Goal: Information Seeking & Learning: Learn about a topic

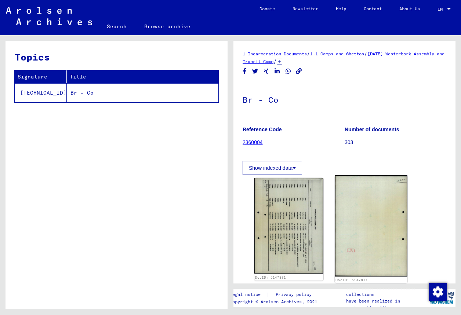
click at [363, 210] on img at bounding box center [371, 226] width 72 height 102
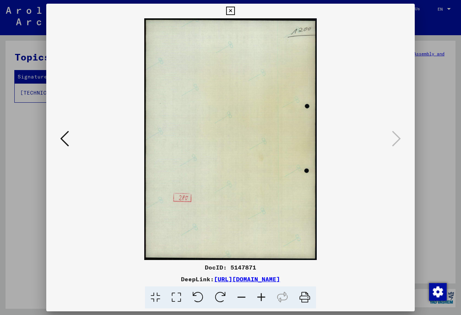
click at [434, 119] on div at bounding box center [230, 157] width 461 height 315
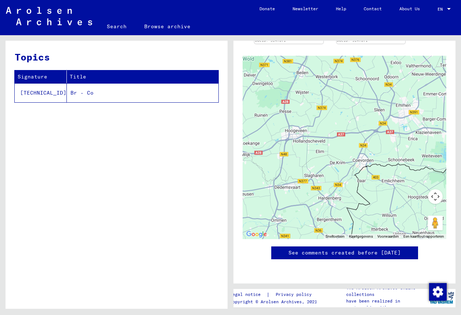
scroll to position [5, 0]
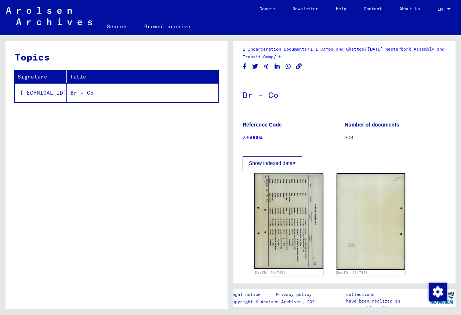
click at [249, 139] on link "2360004" at bounding box center [253, 138] width 20 height 6
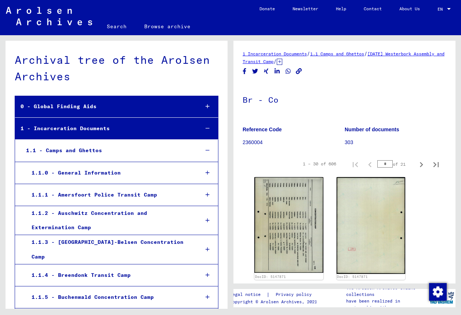
scroll to position [1620, 0]
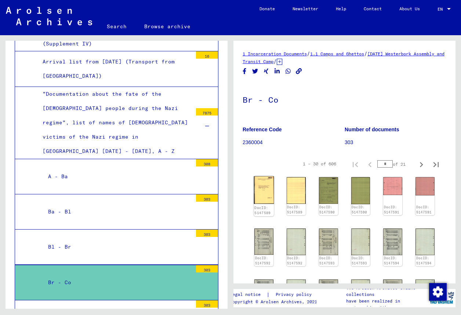
click at [270, 192] on img at bounding box center [264, 191] width 20 height 28
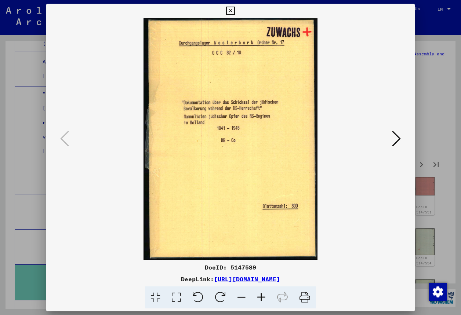
click at [396, 137] on icon at bounding box center [396, 139] width 9 height 18
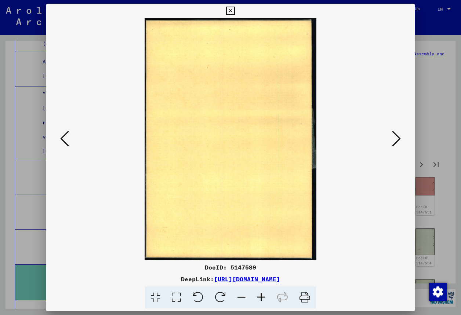
click at [396, 137] on icon at bounding box center [396, 139] width 9 height 18
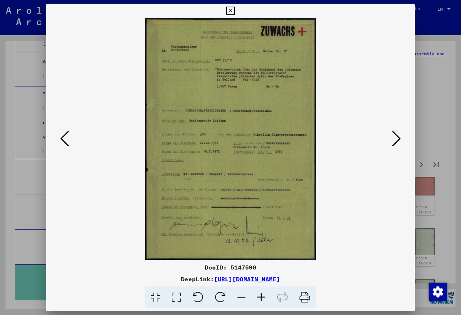
click at [396, 137] on icon at bounding box center [396, 139] width 9 height 18
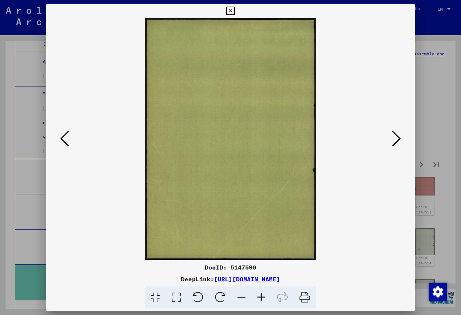
click at [396, 137] on icon at bounding box center [396, 139] width 9 height 18
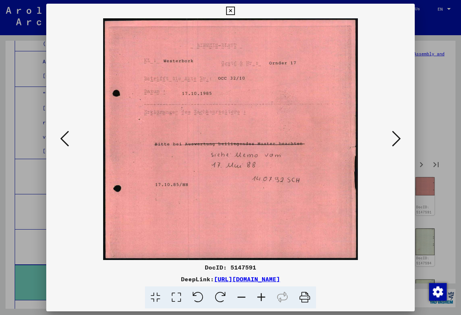
click at [397, 135] on icon at bounding box center [396, 139] width 9 height 18
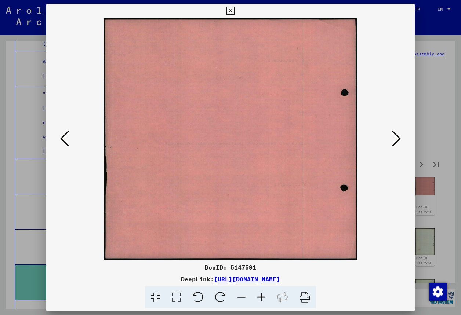
click at [397, 135] on icon at bounding box center [396, 139] width 9 height 18
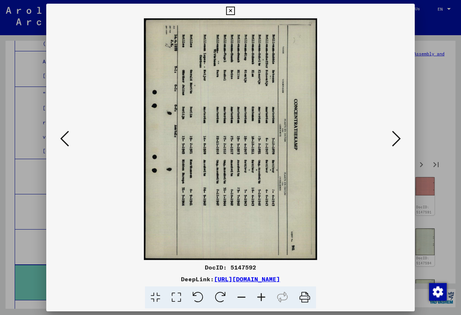
click at [397, 135] on icon at bounding box center [396, 139] width 9 height 18
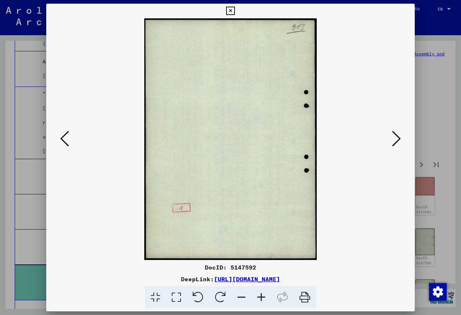
click at [397, 135] on icon at bounding box center [396, 139] width 9 height 18
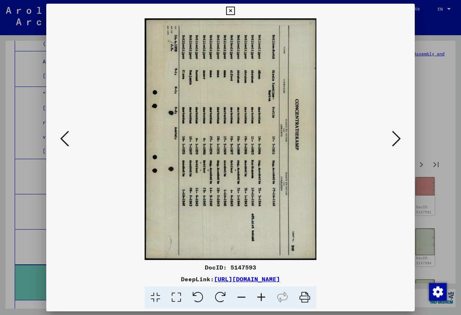
click at [397, 135] on icon at bounding box center [396, 139] width 9 height 18
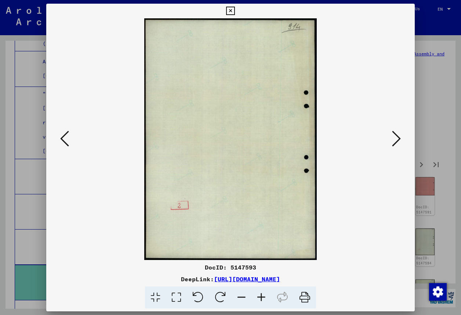
click at [444, 87] on div at bounding box center [230, 157] width 461 height 315
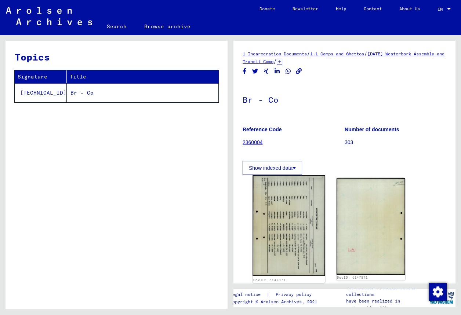
click at [276, 205] on img at bounding box center [288, 225] width 72 height 101
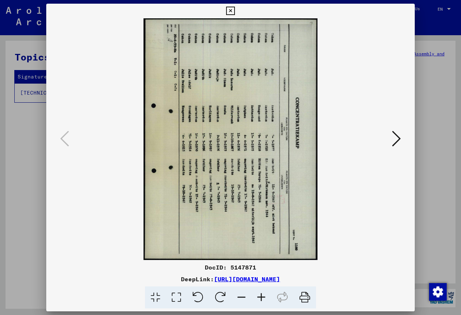
click at [199, 290] on icon at bounding box center [198, 298] width 22 height 22
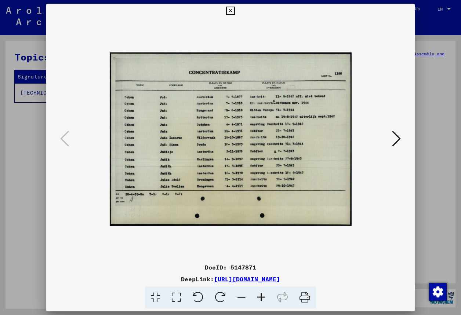
click at [414, 134] on div at bounding box center [230, 139] width 369 height 242
click at [421, 125] on div at bounding box center [230, 157] width 461 height 315
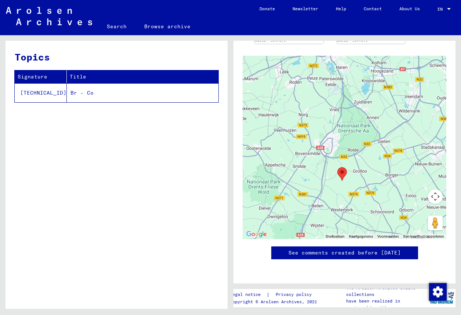
scroll to position [389, 0]
click at [368, 249] on link "See comments created before [DATE]" at bounding box center [344, 253] width 112 height 8
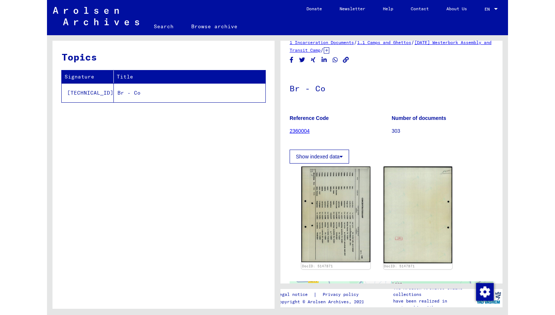
scroll to position [0, 0]
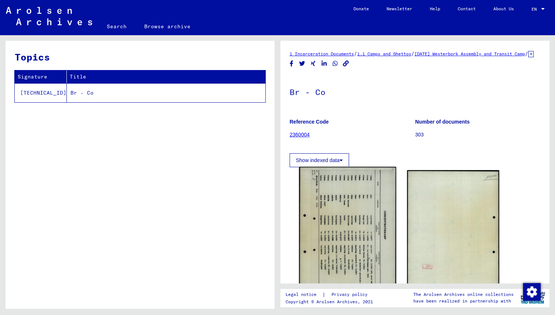
click at [370, 200] on img at bounding box center [347, 234] width 97 height 135
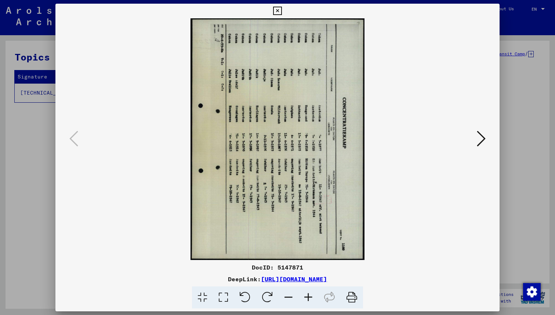
click at [281, 12] on icon at bounding box center [277, 11] width 8 height 9
